Goal: Task Accomplishment & Management: Use online tool/utility

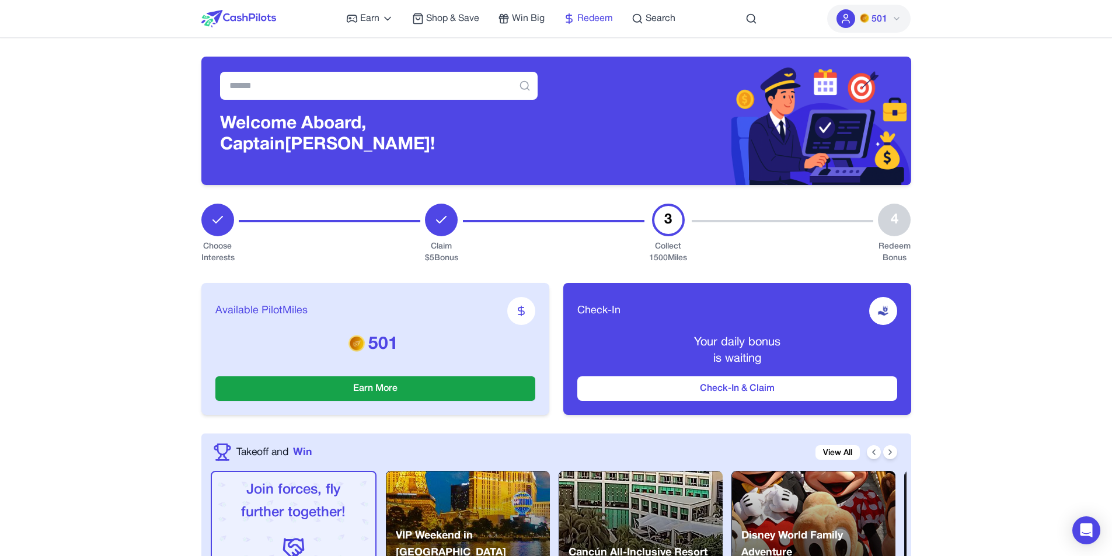
click at [585, 19] on span "Redeem" at bounding box center [595, 19] width 36 height 14
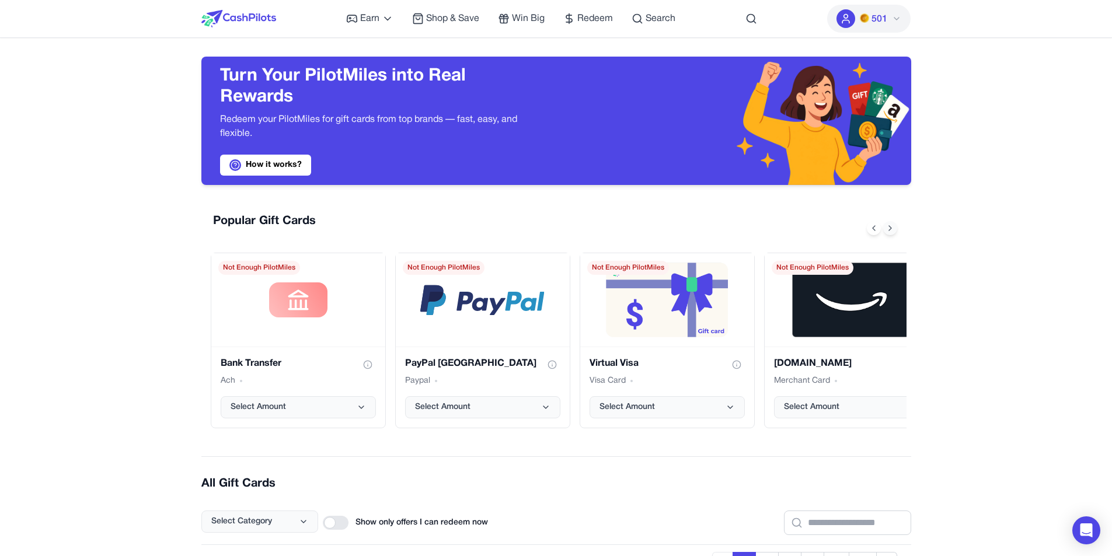
click at [890, 231] on icon at bounding box center [889, 228] width 9 height 9
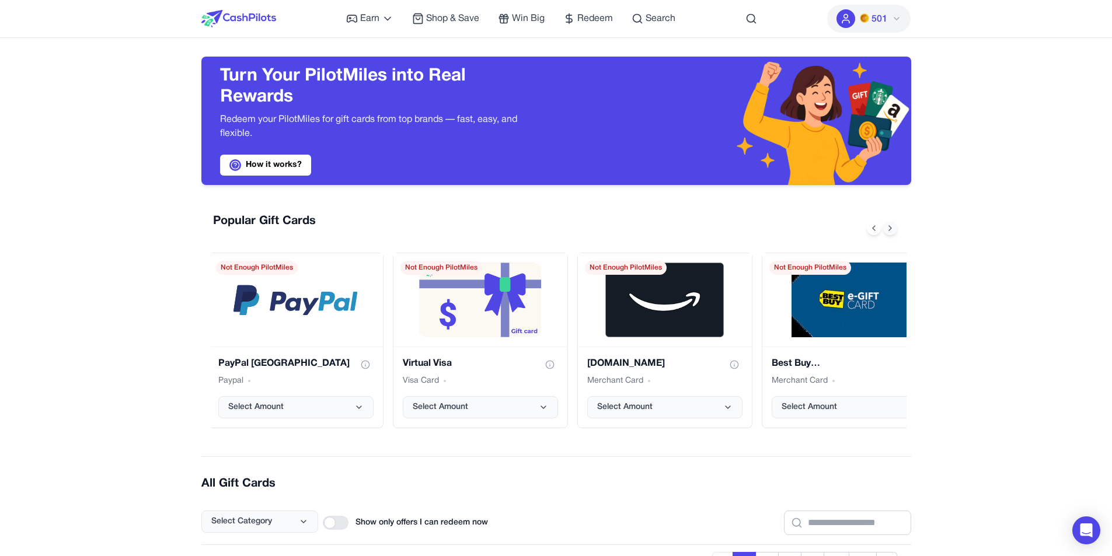
click at [890, 231] on icon at bounding box center [889, 228] width 9 height 9
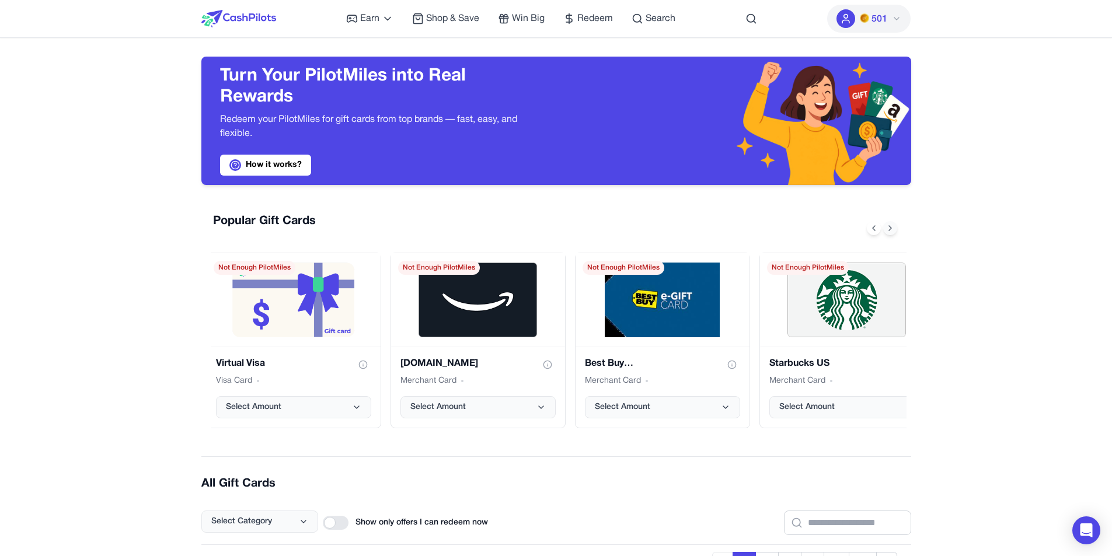
click at [890, 231] on icon at bounding box center [889, 228] width 9 height 9
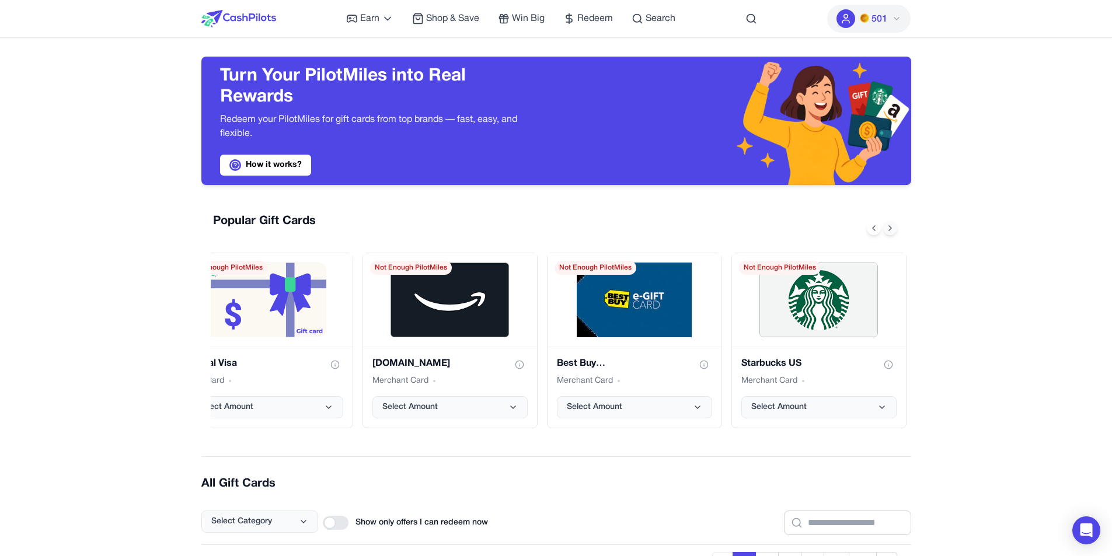
click at [890, 231] on icon at bounding box center [889, 228] width 9 height 9
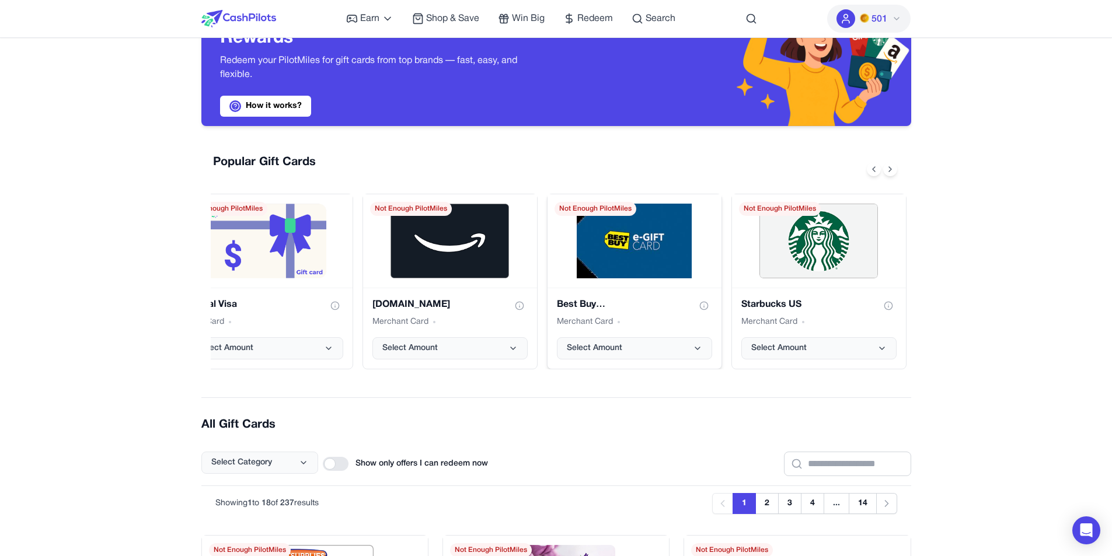
scroll to position [233, 0]
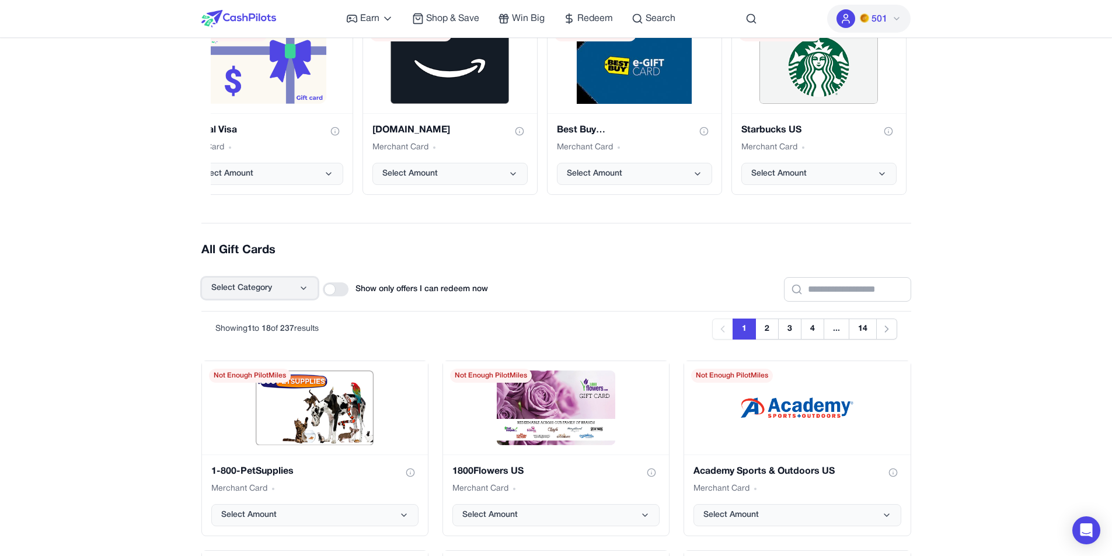
click at [295, 294] on button "Select Category" at bounding box center [259, 288] width 117 height 22
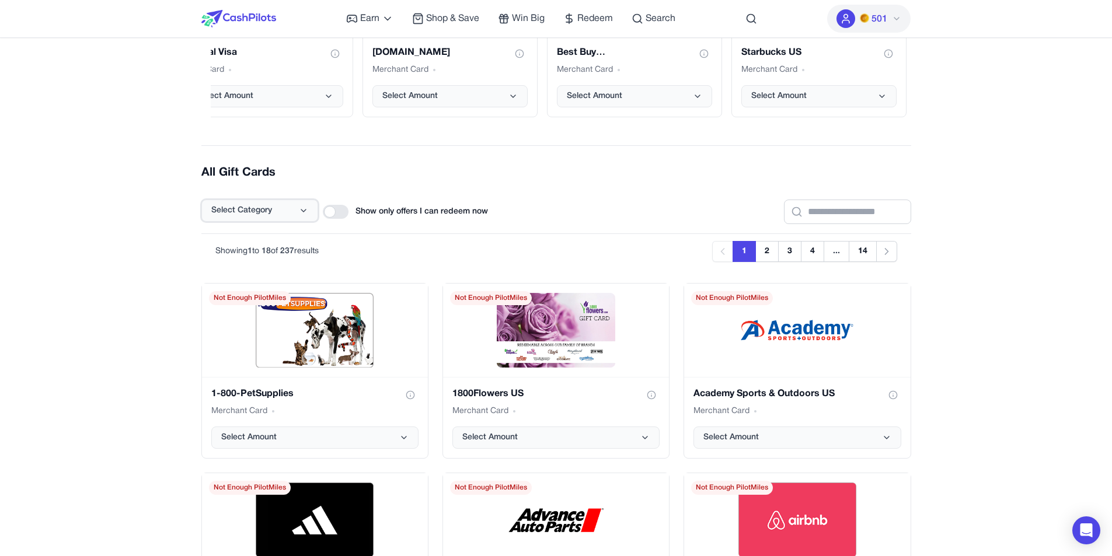
scroll to position [0, 0]
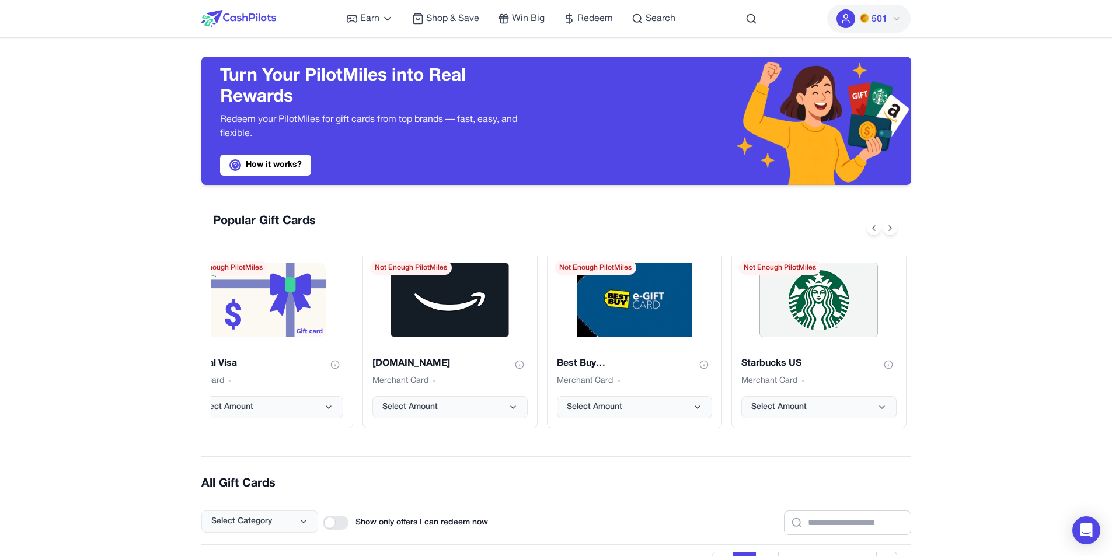
click at [231, 21] on img at bounding box center [238, 19] width 75 height 18
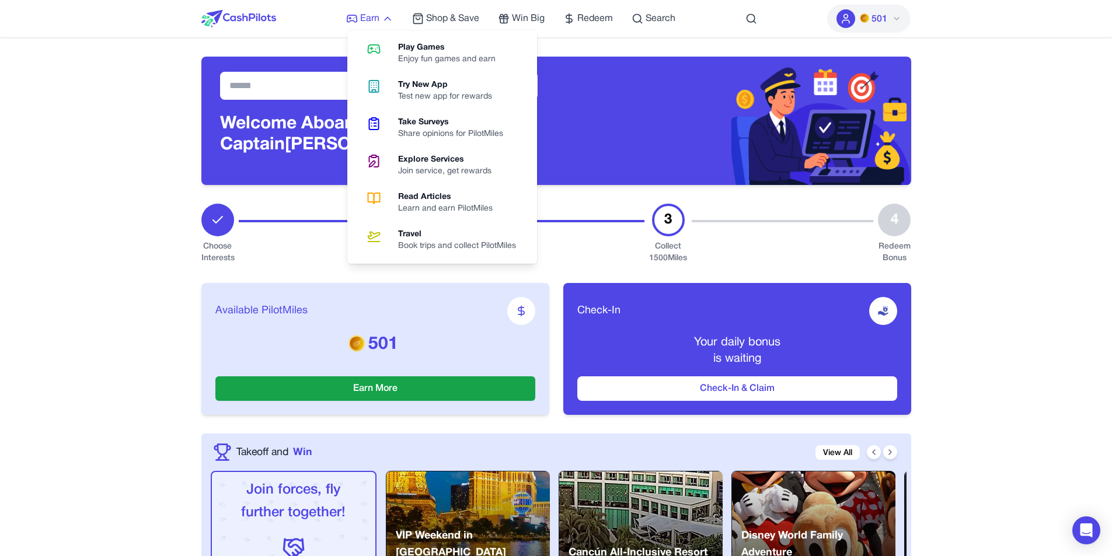
click at [377, 19] on span "Earn" at bounding box center [369, 19] width 19 height 14
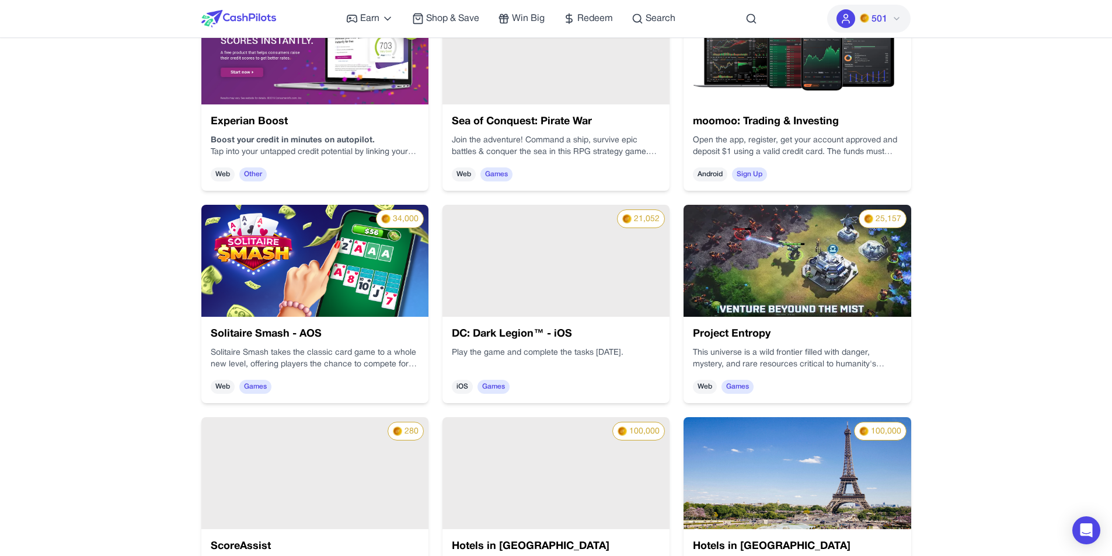
scroll to position [700, 0]
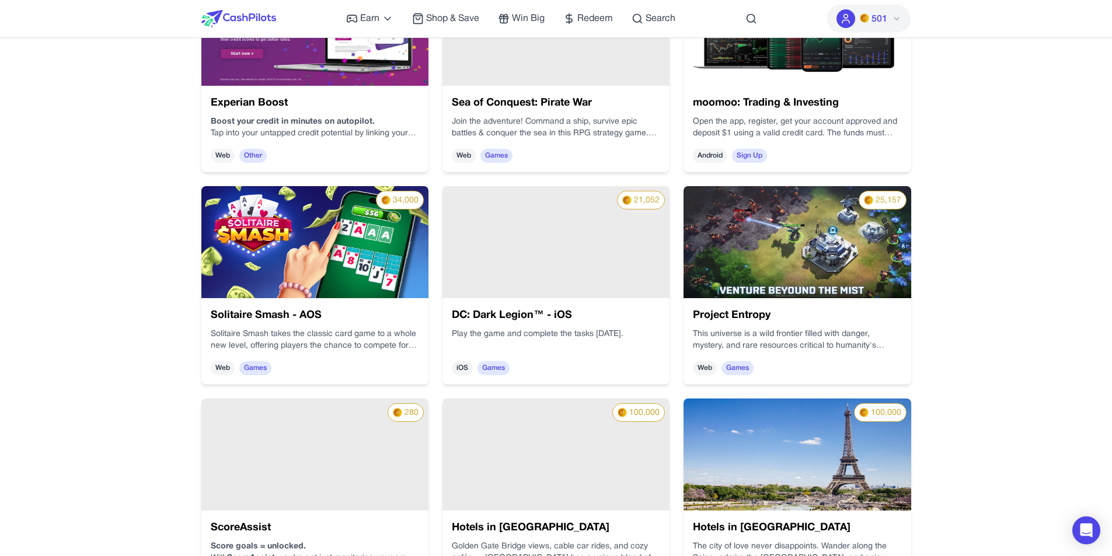
click at [327, 342] on p "Solitaire Smash takes the classic card game to a whole new level, offering play…" at bounding box center [315, 340] width 208 height 23
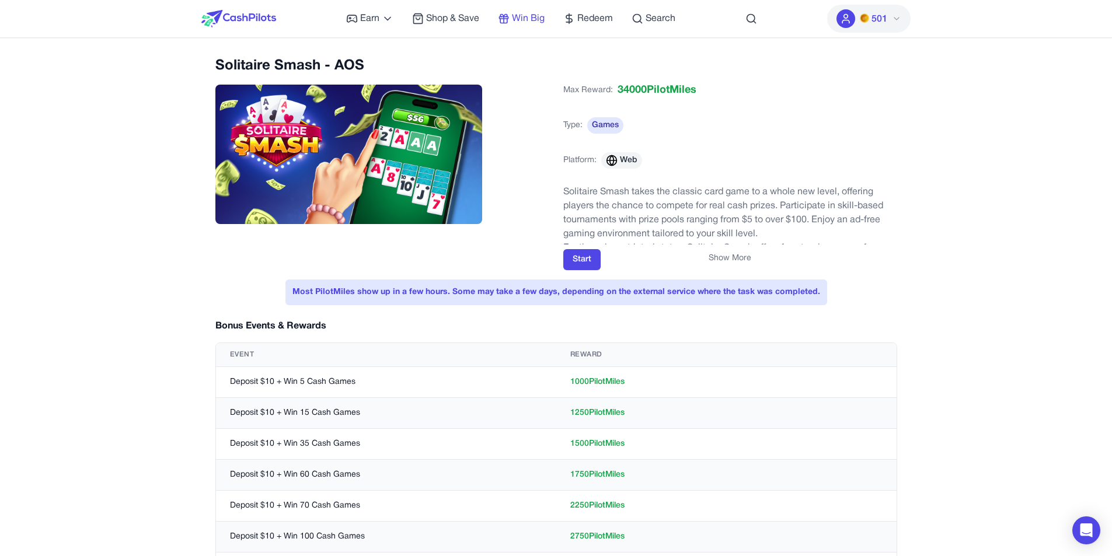
click at [531, 25] on span "Win Big" at bounding box center [528, 19] width 33 height 14
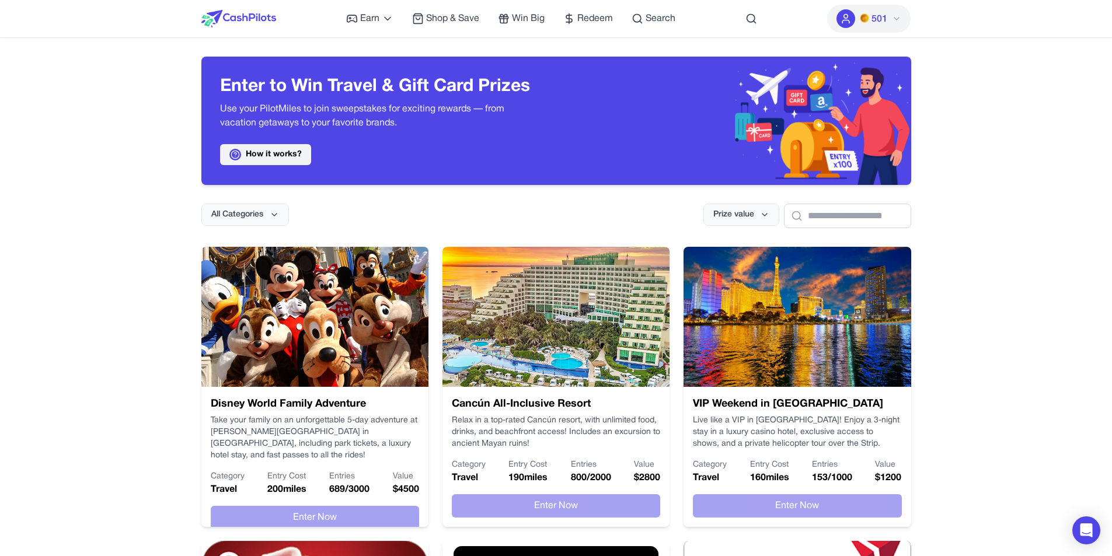
click at [274, 156] on link "How it works?" at bounding box center [265, 154] width 91 height 21
click at [524, 20] on span "Win Big" at bounding box center [528, 19] width 33 height 14
click at [602, 19] on span "Redeem" at bounding box center [595, 19] width 36 height 14
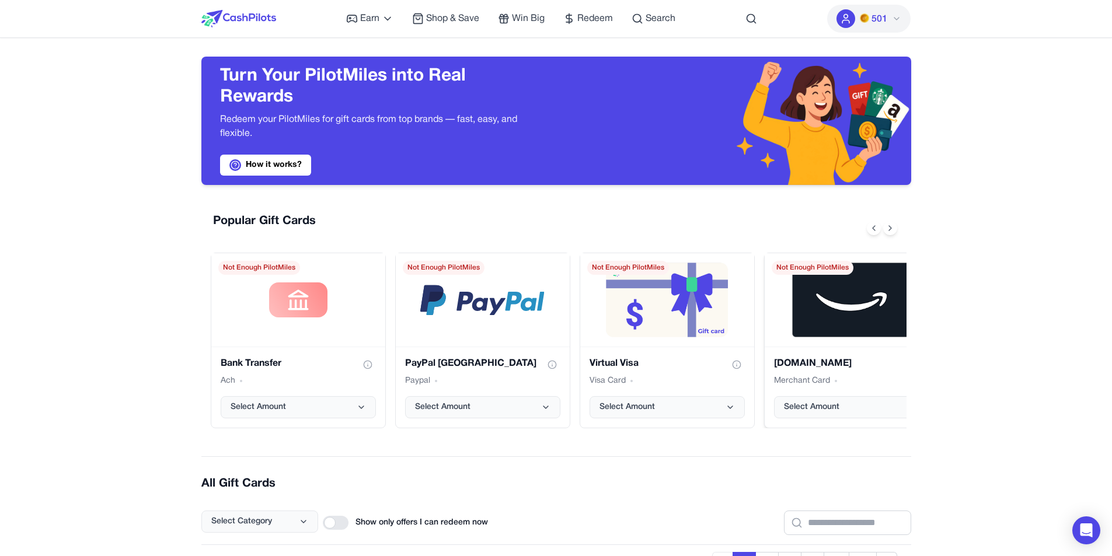
click at [809, 381] on span "Merchant Card" at bounding box center [802, 381] width 56 height 12
click at [818, 406] on span "Select Amount" at bounding box center [811, 408] width 55 height 12
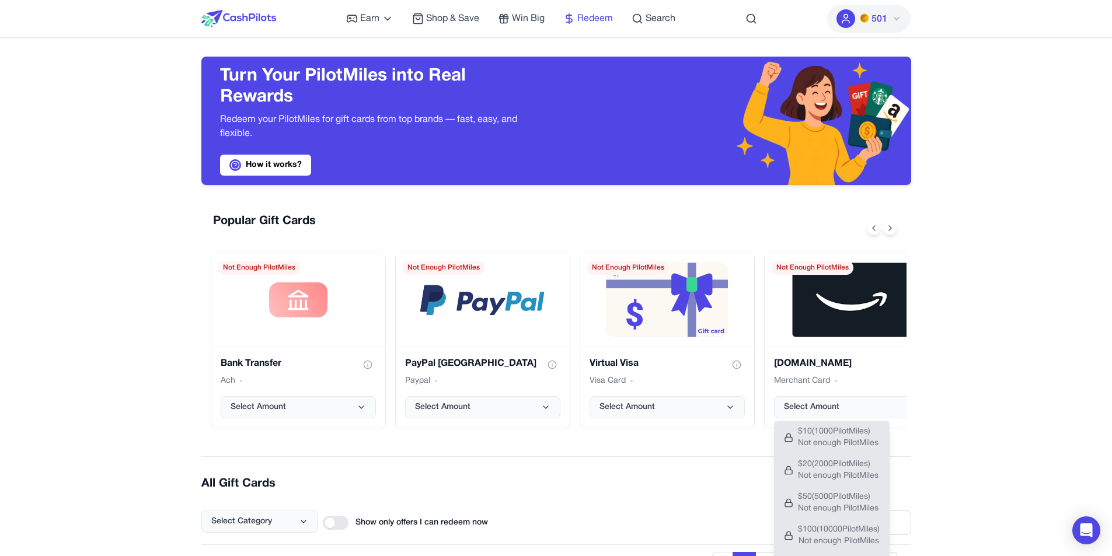
click at [588, 16] on span "Redeem" at bounding box center [595, 19] width 36 height 14
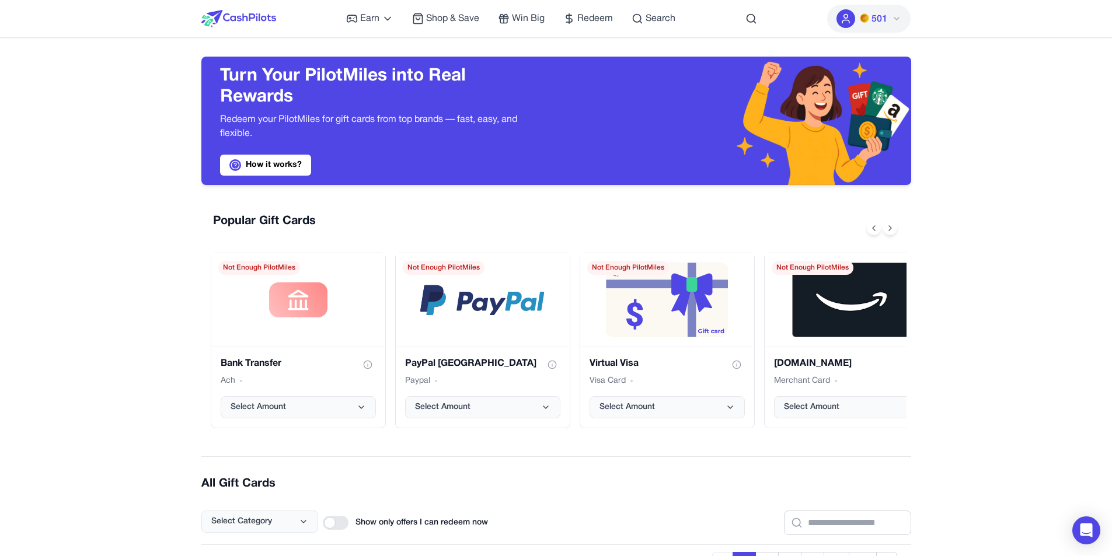
click at [518, 28] on div "Earn Play Games Enjoy fun games and earn Try New App Test new app for rewards T…" at bounding box center [510, 18] width 329 height 37
click at [509, 16] on icon at bounding box center [504, 19] width 12 height 12
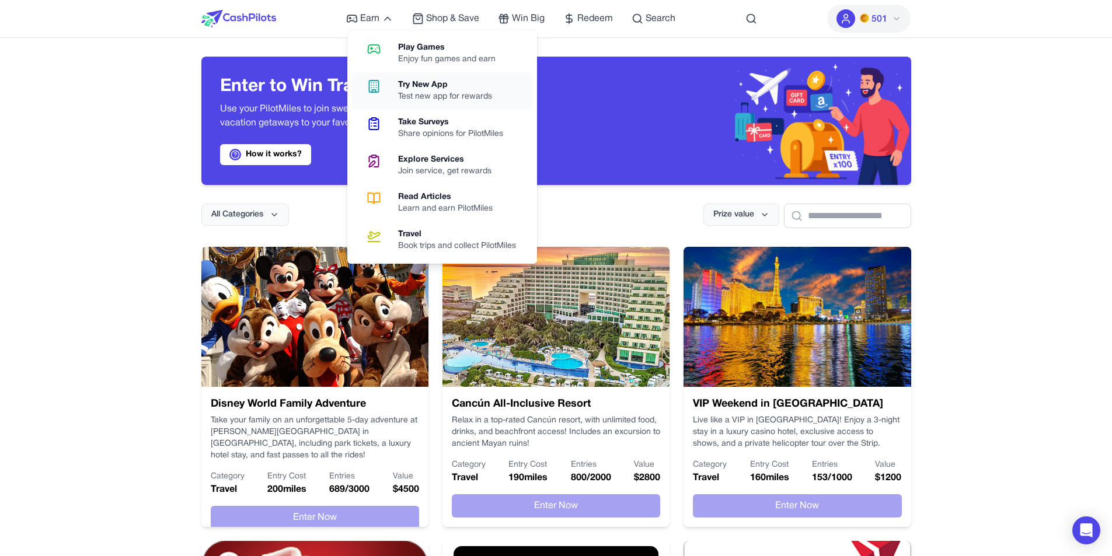
click at [429, 83] on div "Try New App" at bounding box center [449, 85] width 103 height 12
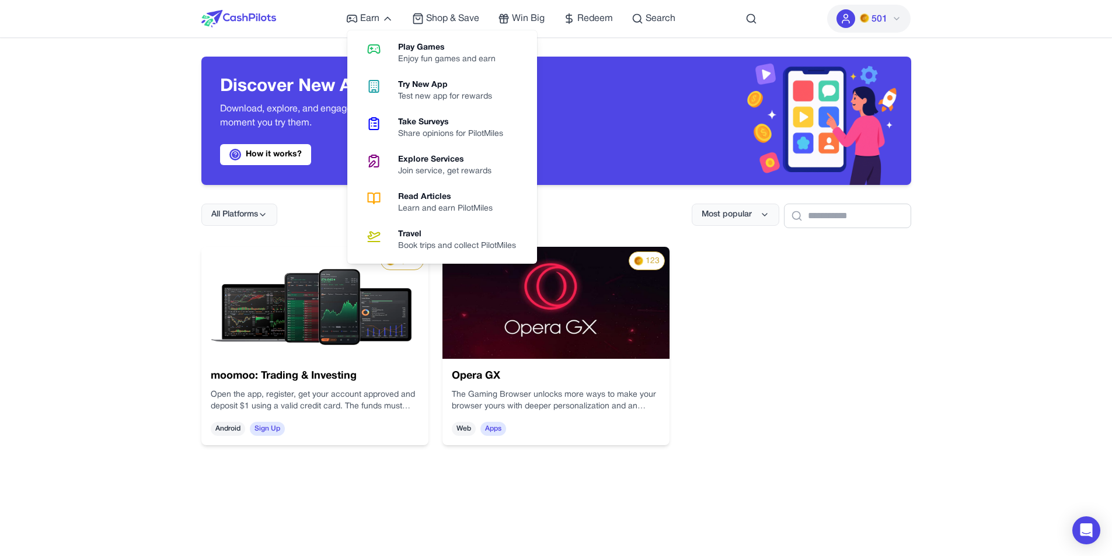
click at [388, 8] on div "Earn Play Games Enjoy fun games and earn Try New App Test new app for rewards T…" at bounding box center [510, 18] width 329 height 37
click at [375, 21] on span "Earn" at bounding box center [369, 19] width 19 height 14
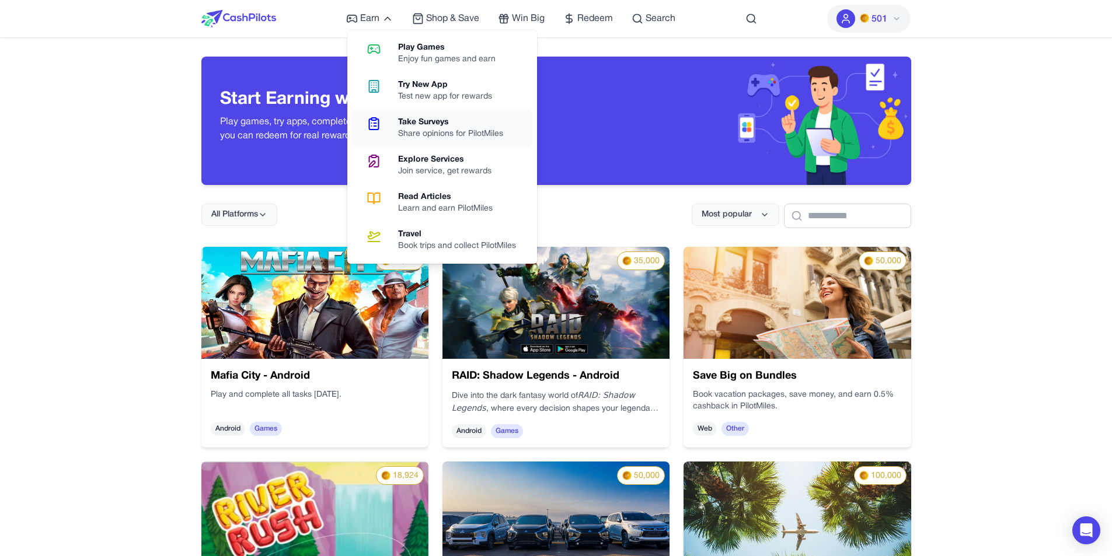
click at [438, 125] on div "Take Surveys" at bounding box center [455, 123] width 114 height 12
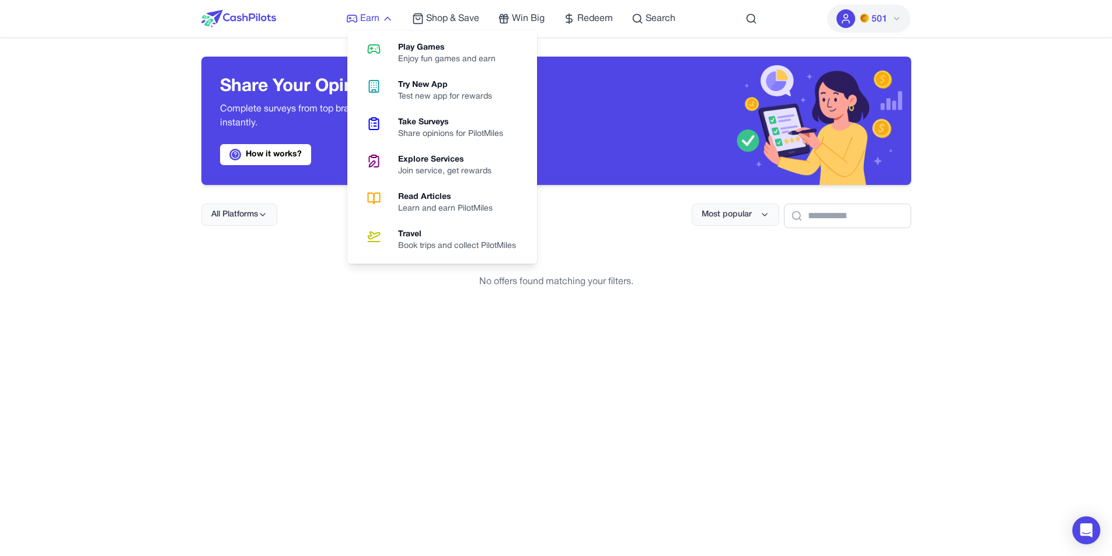
click at [378, 18] on span "Earn" at bounding box center [369, 19] width 19 height 14
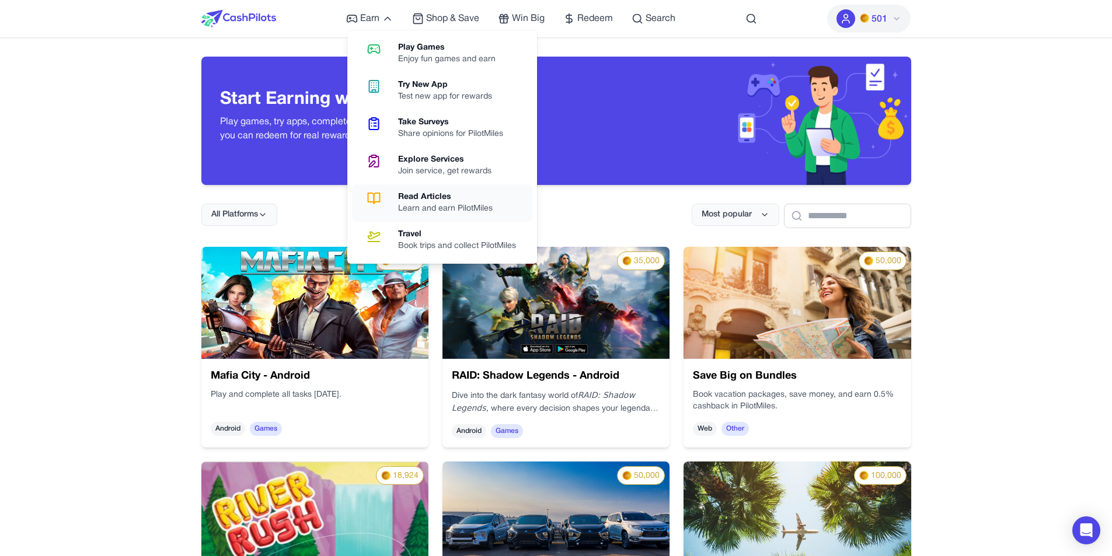
click at [434, 204] on div "Learn and earn PilotMiles" at bounding box center [450, 209] width 104 height 12
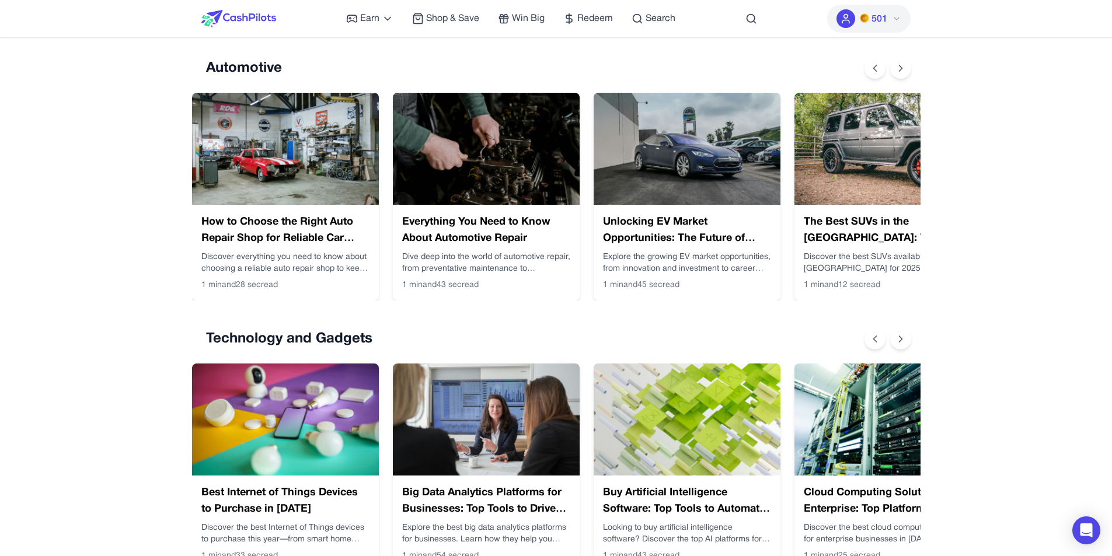
scroll to position [700, 0]
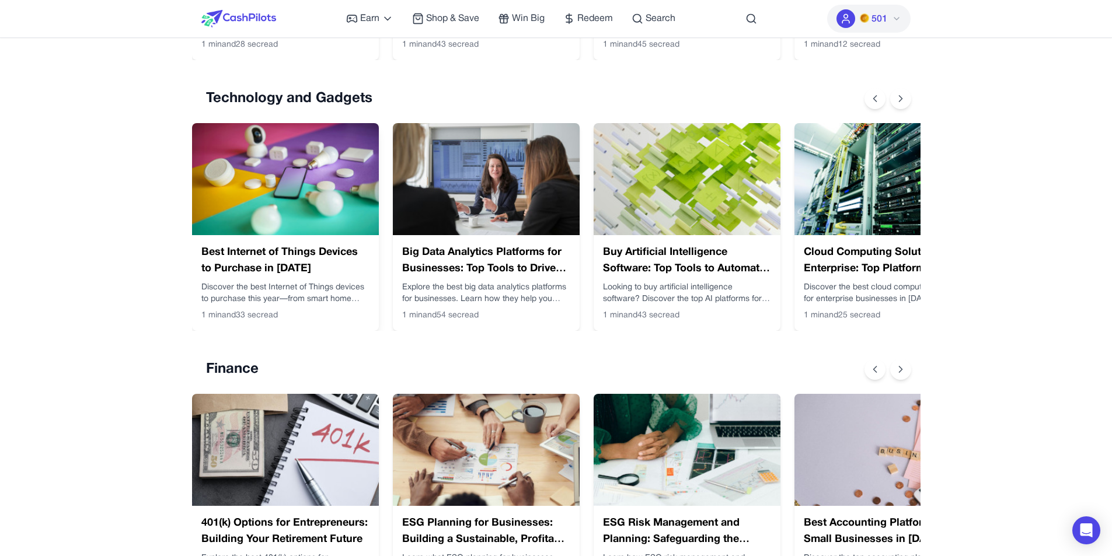
click at [294, 208] on img at bounding box center [285, 179] width 187 height 112
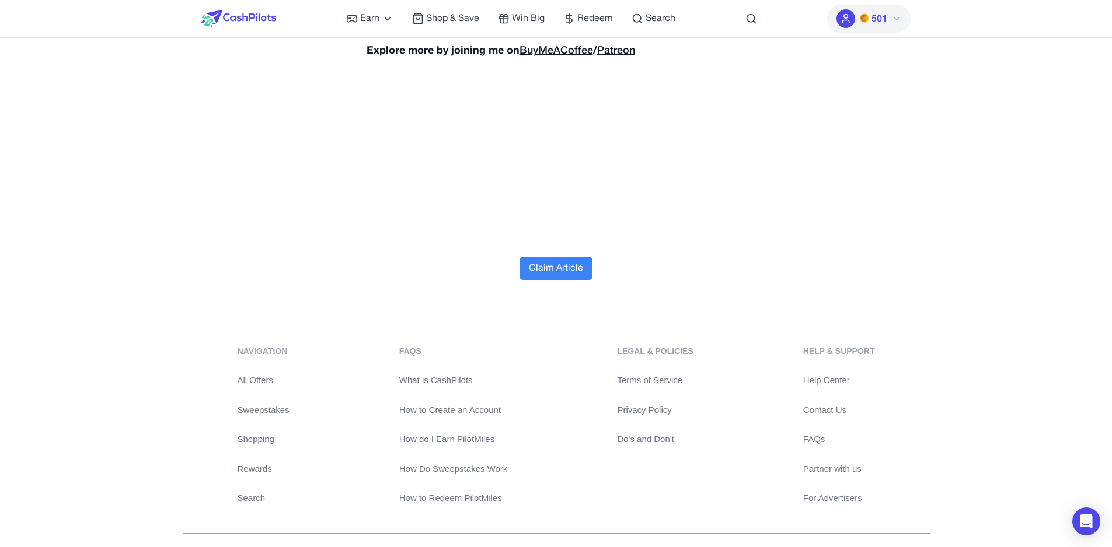
click at [559, 257] on button "Claim Article" at bounding box center [555, 268] width 73 height 23
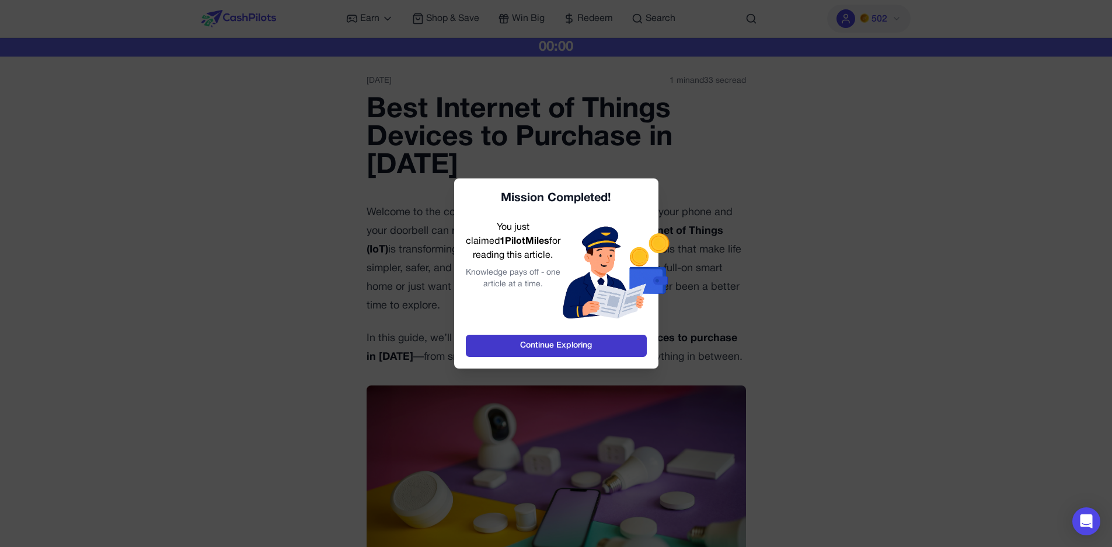
click at [549, 346] on link "Continue Exploring" at bounding box center [556, 346] width 181 height 22
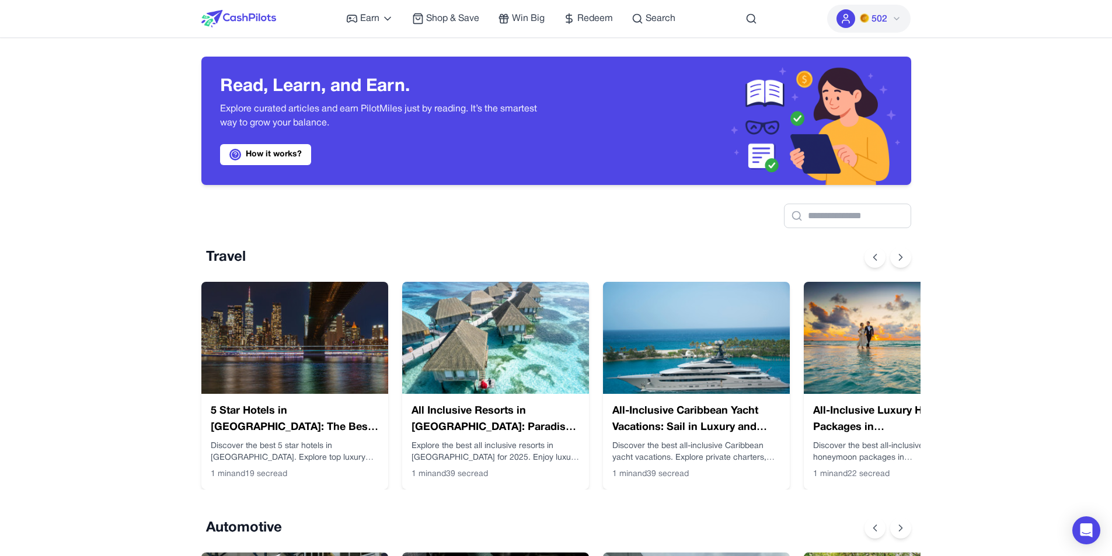
scroll to position [0, 9]
